Goal: Task Accomplishment & Management: Understand process/instructions

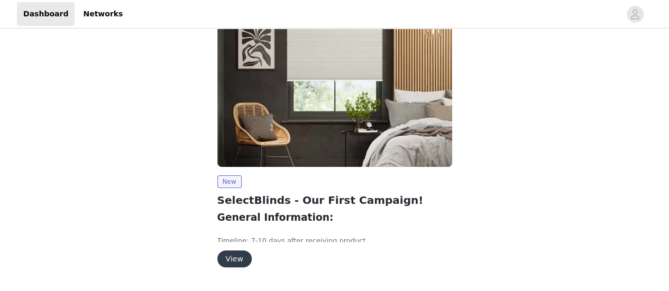
scroll to position [81, 0]
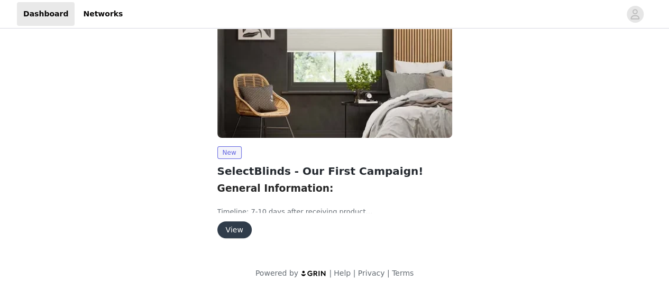
click at [228, 239] on div "New SelectBlinds - Our First Campaign! General Information: Timeline: 7-10 days…" at bounding box center [335, 103] width 248 height 294
click at [232, 228] on button "View" at bounding box center [234, 230] width 34 height 17
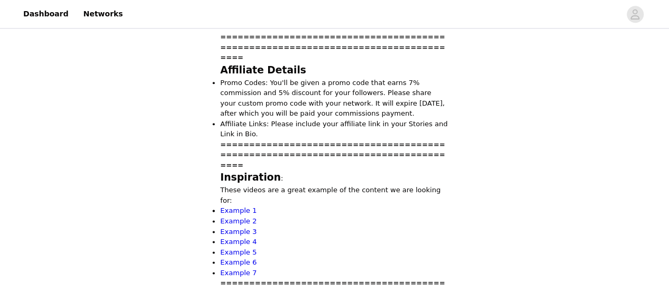
scroll to position [550, 0]
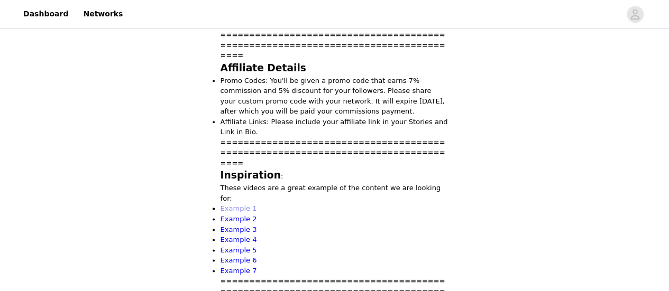
click at [235, 205] on link "Example 1" at bounding box center [239, 209] width 36 height 8
